Goal: Transaction & Acquisition: Purchase product/service

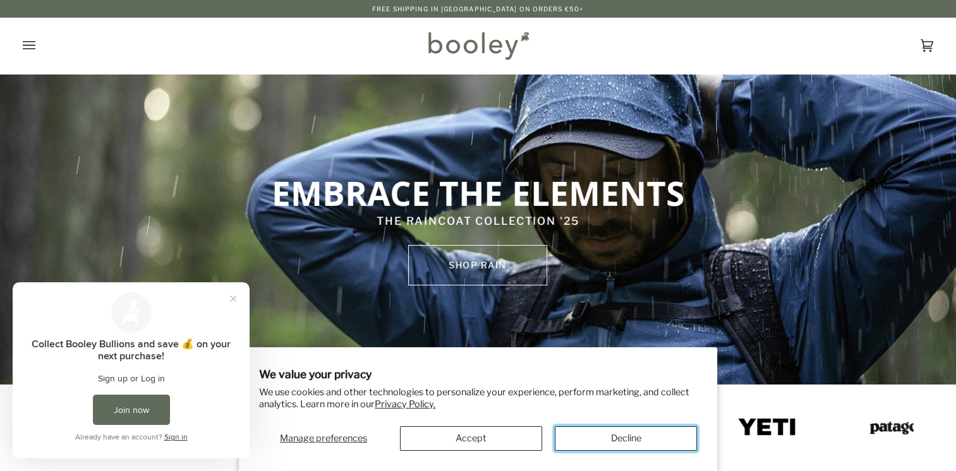
click at [622, 442] on button "Decline" at bounding box center [626, 439] width 142 height 25
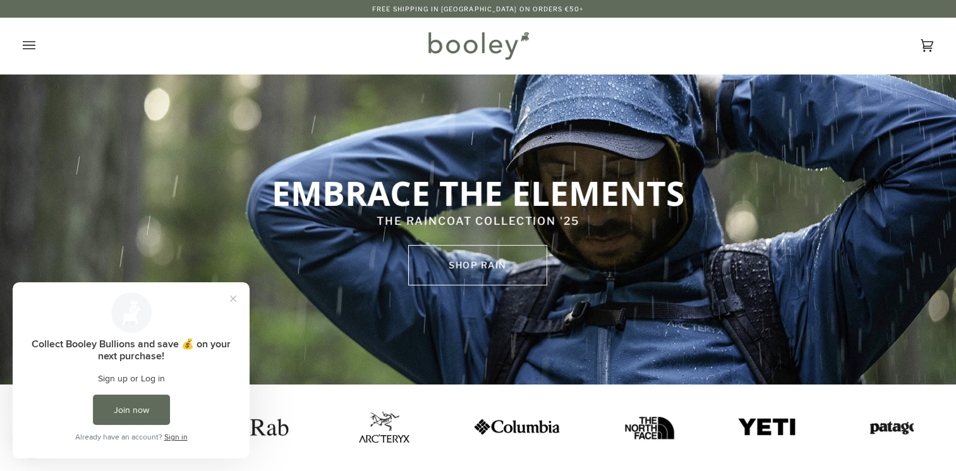
click at [235, 299] on button "Close prompt" at bounding box center [233, 299] width 23 height 23
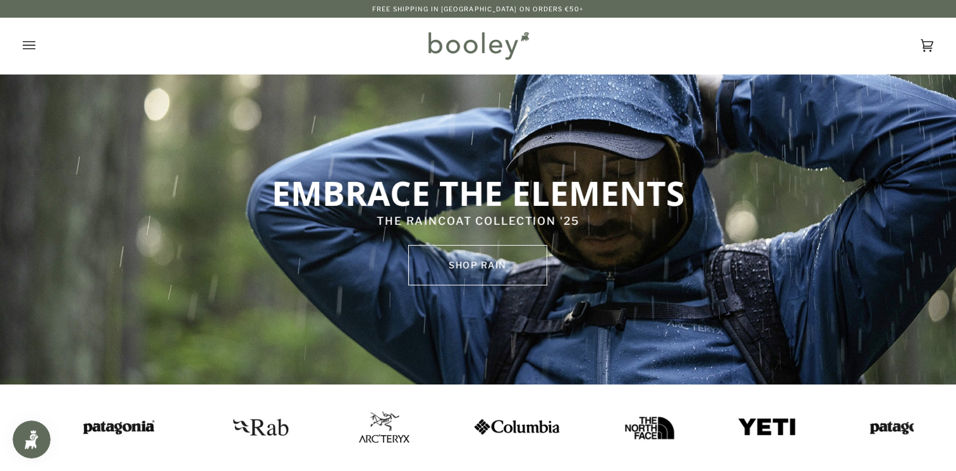
click at [43, 37] on button "Open menu" at bounding box center [42, 46] width 38 height 56
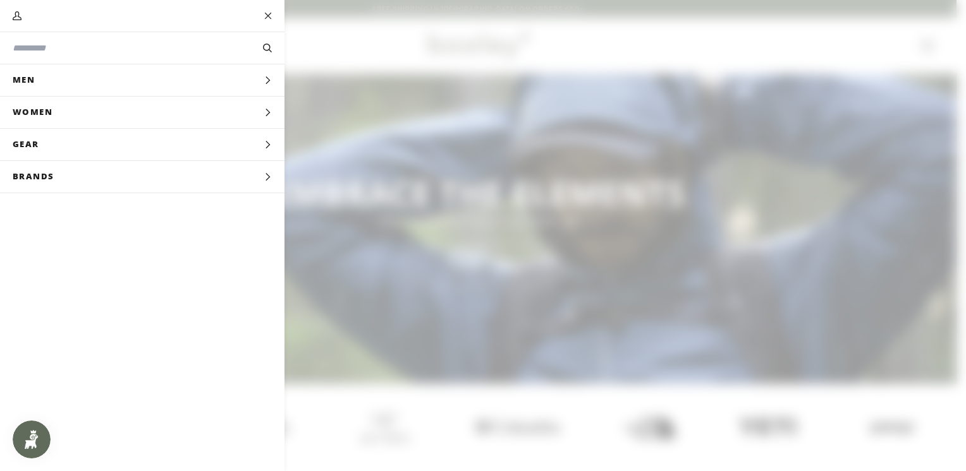
click at [267, 112] on icon "Main menu" at bounding box center [268, 113] width 8 height 8
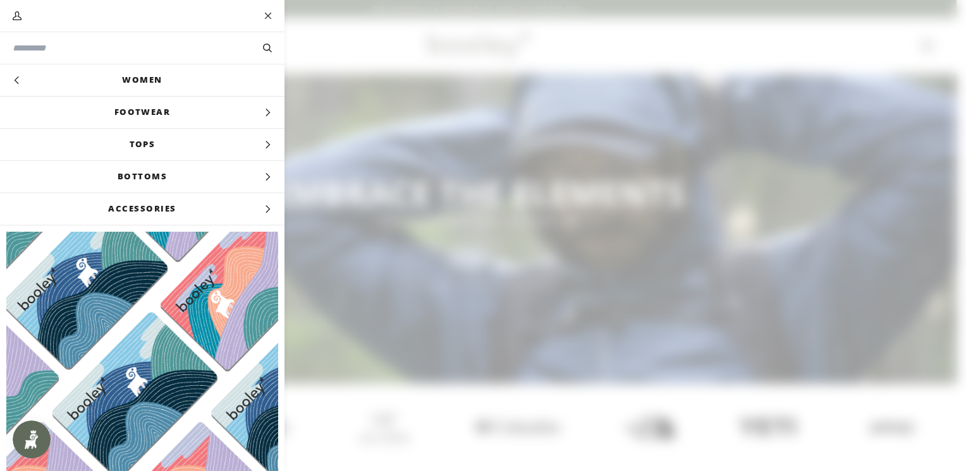
click at [145, 77] on link "Women" at bounding box center [142, 80] width 284 height 32
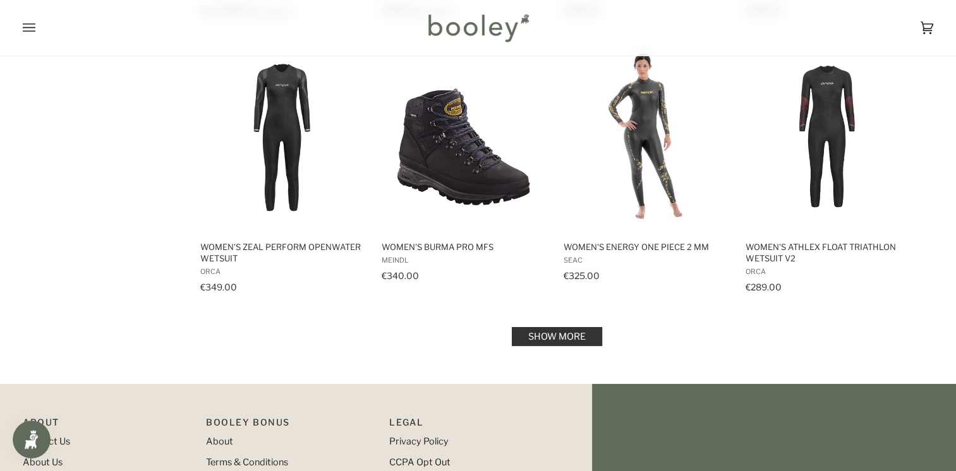
scroll to position [1268, 0]
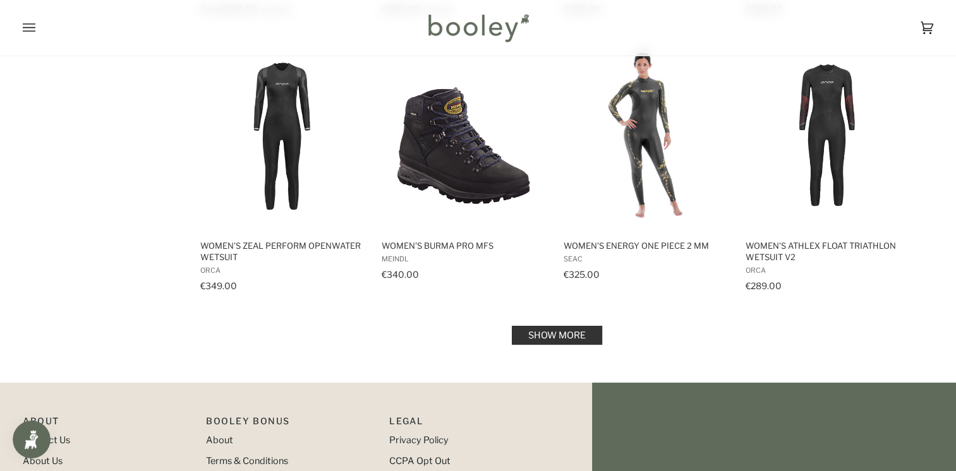
click at [557, 342] on link "Show more" at bounding box center [557, 335] width 90 height 19
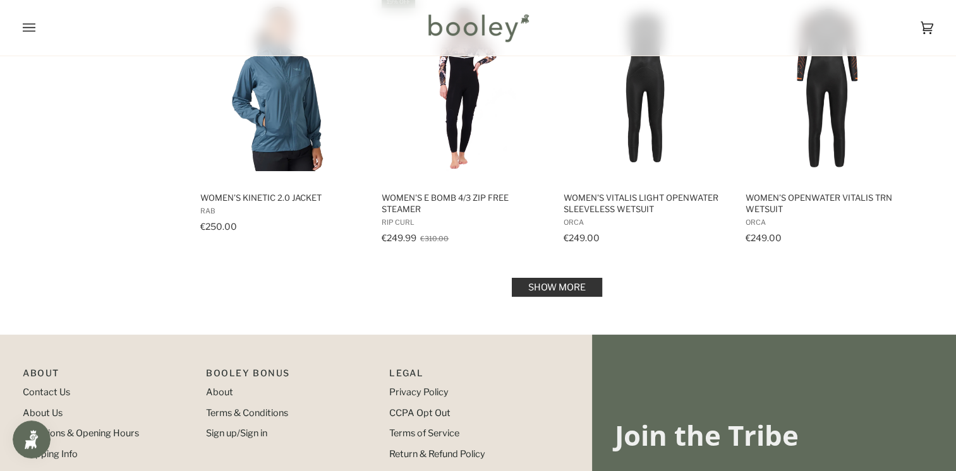
scroll to position [2693, 0]
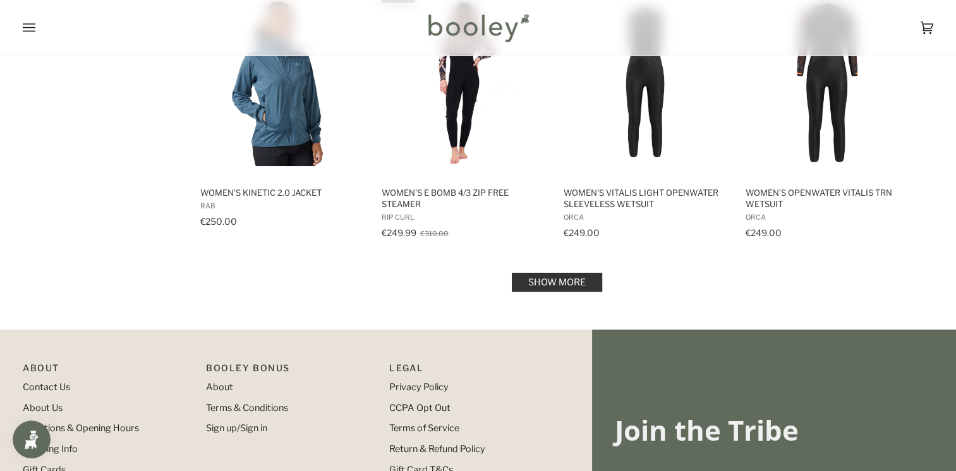
click at [547, 285] on link "Show more" at bounding box center [557, 282] width 90 height 19
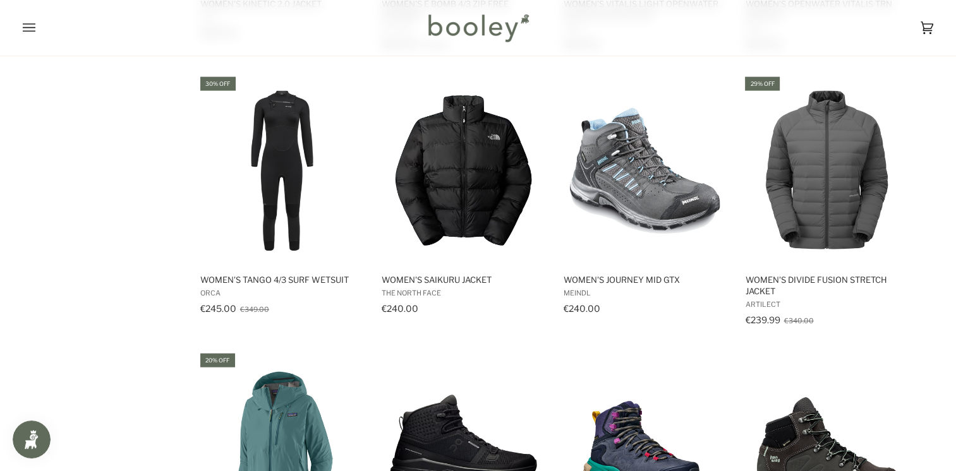
scroll to position [2890, 0]
